Goal: Information Seeking & Learning: Learn about a topic

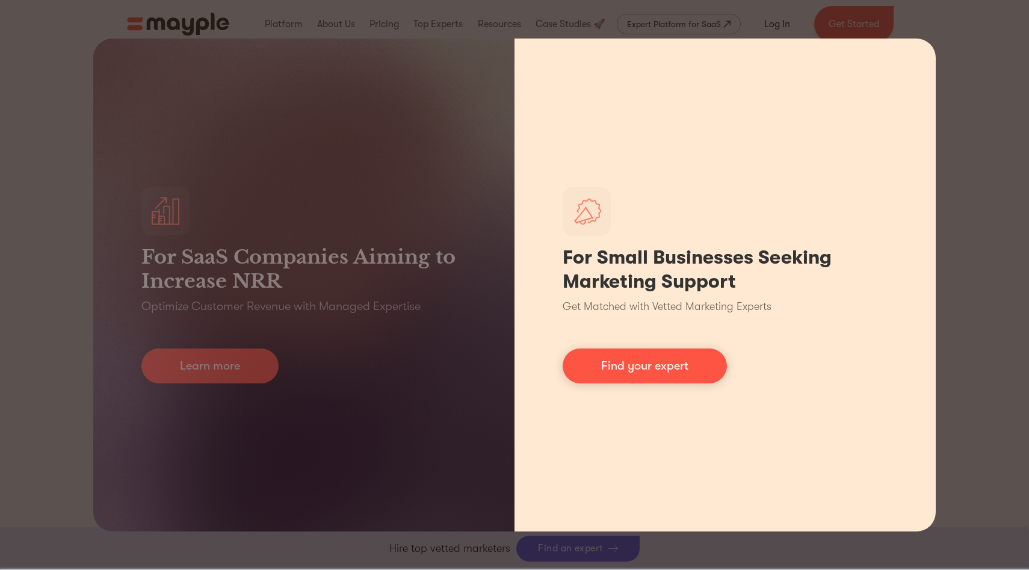
scroll to position [771, 0]
click at [698, 364] on link "Find your expert" at bounding box center [645, 366] width 164 height 35
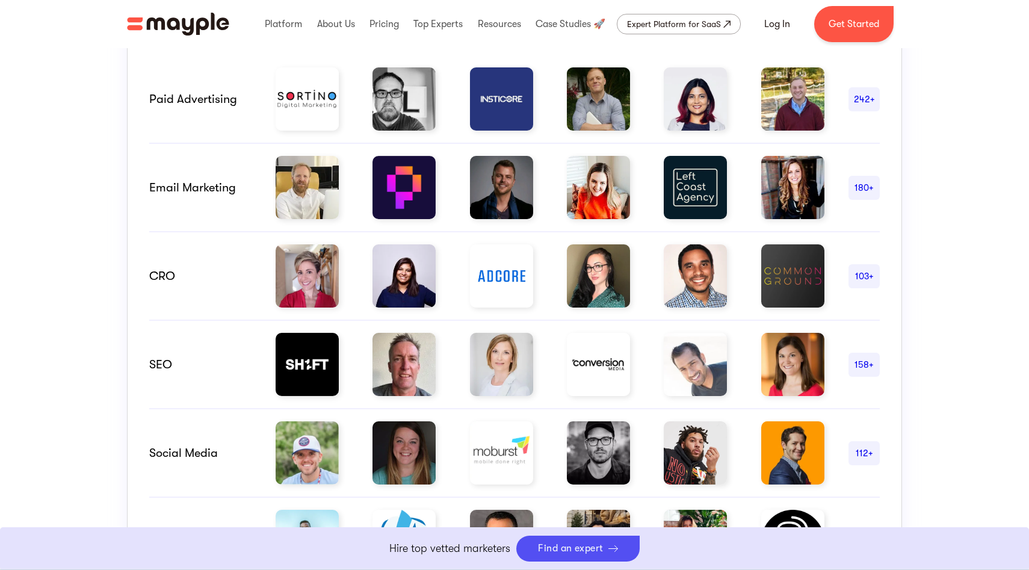
scroll to position [837, 0]
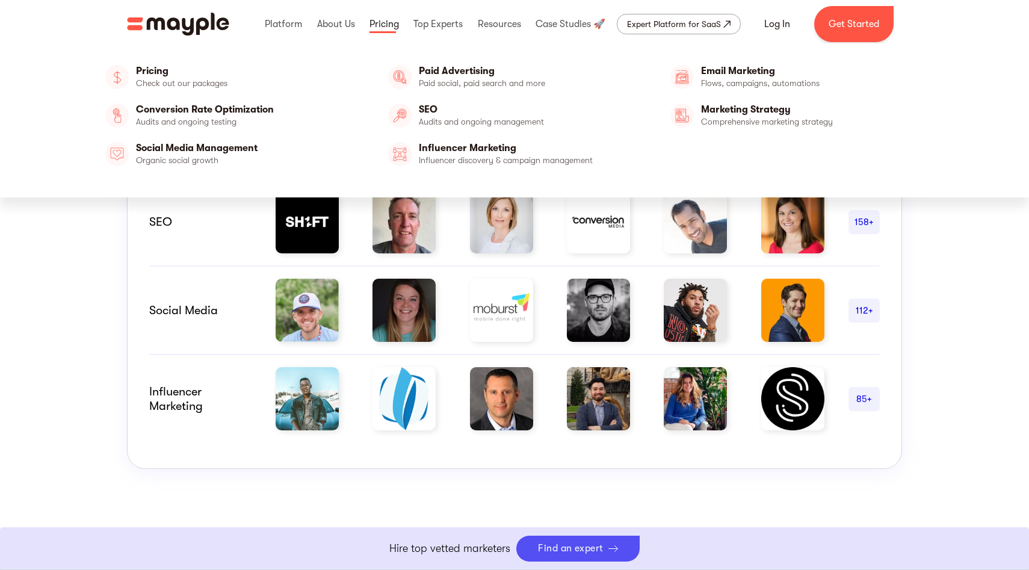
click at [377, 29] on link at bounding box center [385, 24] width 36 height 39
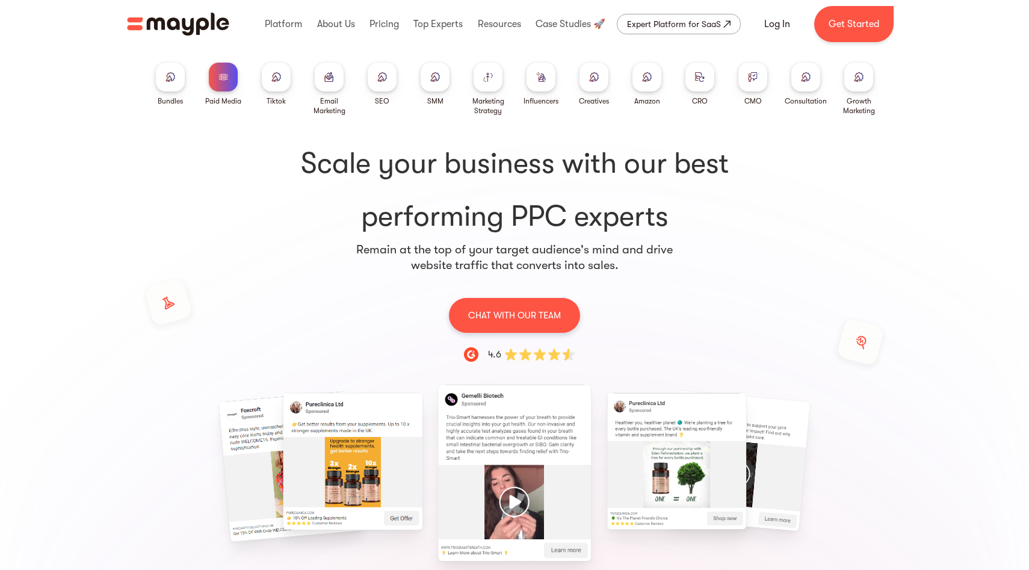
scroll to position [103, 0]
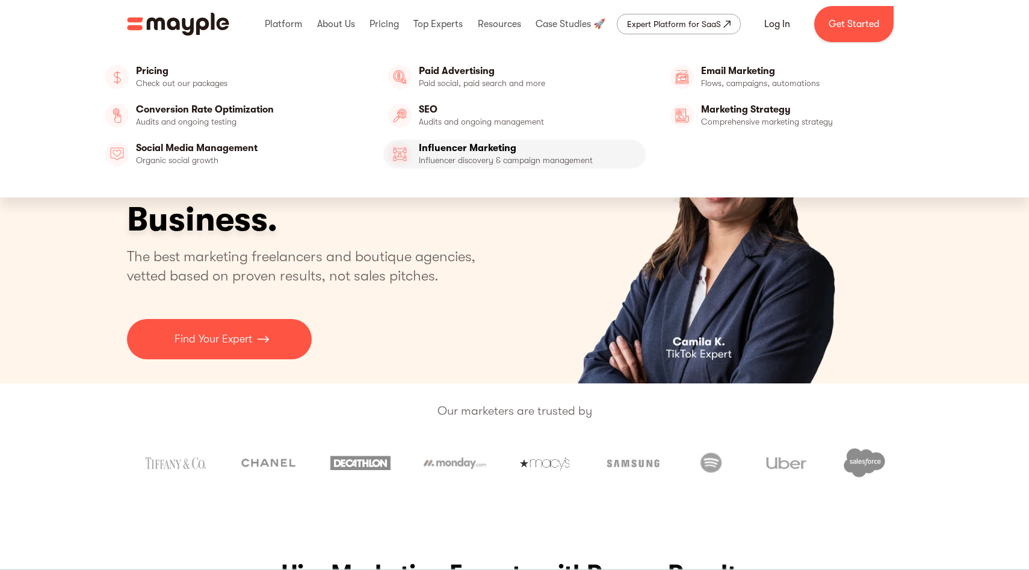
click at [487, 161] on link "Influencer Marketing" at bounding box center [514, 154] width 263 height 29
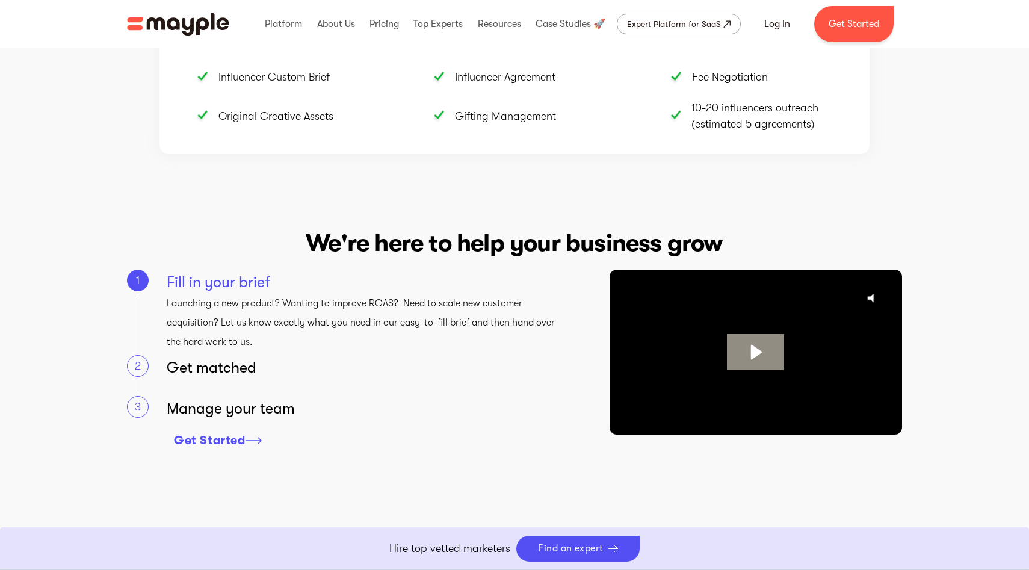
scroll to position [1688, 0]
